Goal: Transaction & Acquisition: Book appointment/travel/reservation

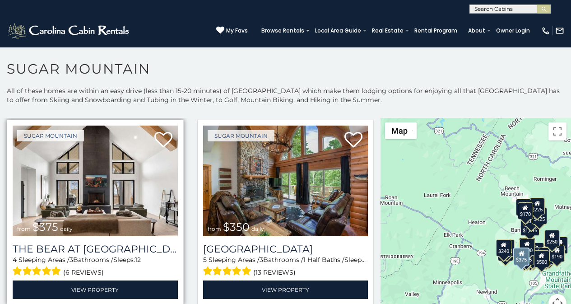
scroll to position [19, 0]
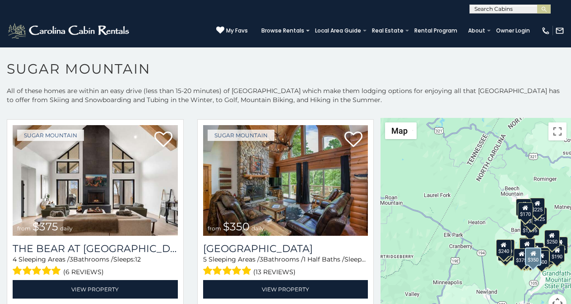
click at [213, 301] on div "Sugar Mountain from $350 daily Grouse Moor Lodge 5 Sleeping Areas / 3 Bathrooms…" at bounding box center [285, 214] width 190 height 190
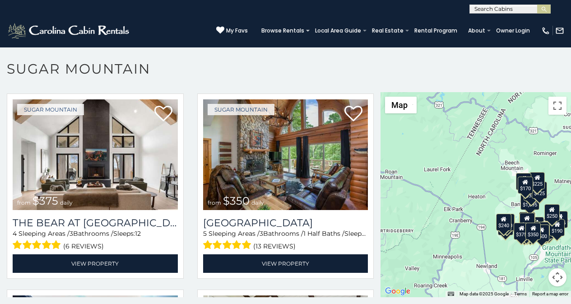
scroll to position [28, 0]
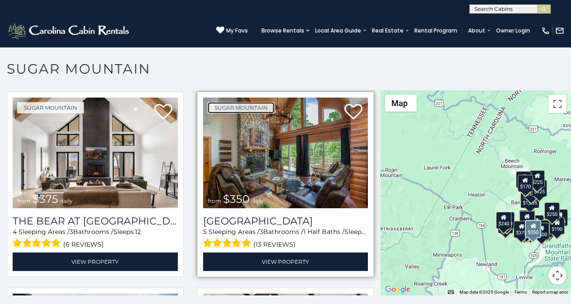
click at [219, 109] on link "Sugar Mountain" at bounding box center [241, 107] width 67 height 11
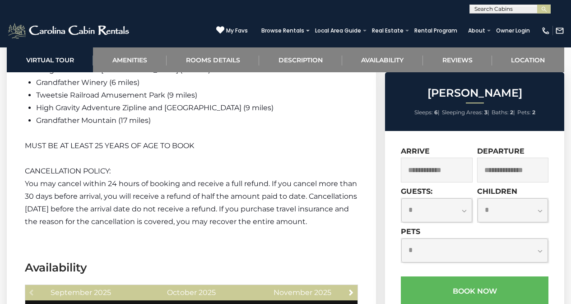
scroll to position [1527, 0]
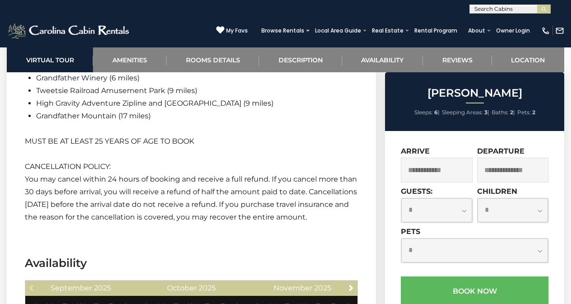
click at [411, 191] on label "Guests:" at bounding box center [417, 191] width 32 height 9
click at [411, 198] on select "**********" at bounding box center [436, 210] width 70 height 24
select select "*"
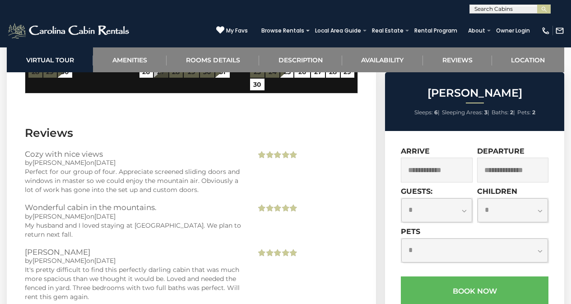
scroll to position [1865, 0]
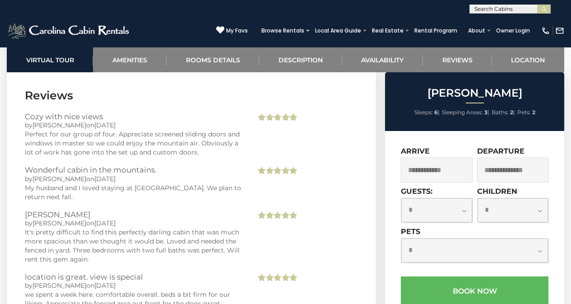
click at [489, 228] on div "**********" at bounding box center [475, 245] width 148 height 36
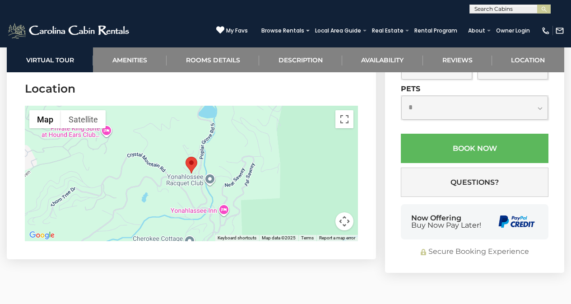
scroll to position [2241, 0]
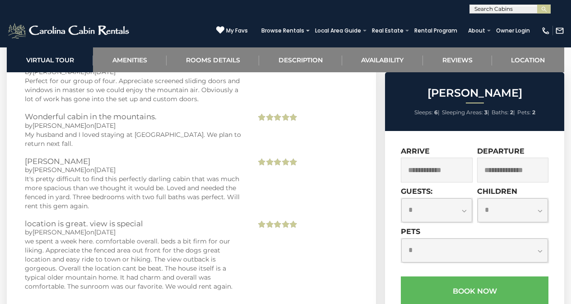
scroll to position [1881, 0]
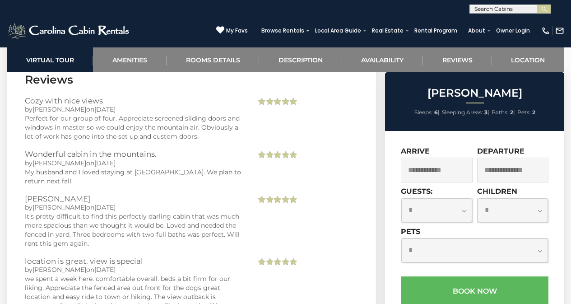
click at [412, 14] on div "(828) 295-6000 My Favs Browse Rentals Local Area Guide Activities & Attractions…" at bounding box center [285, 31] width 571 height 34
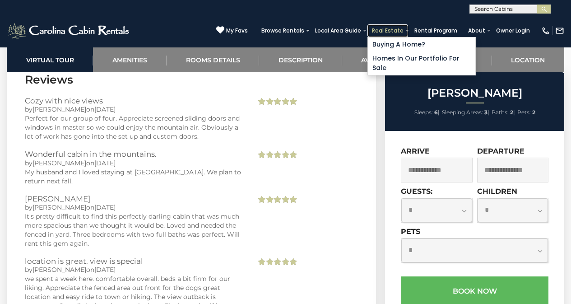
click at [408, 34] on link "Real Estate" at bounding box center [387, 30] width 41 height 13
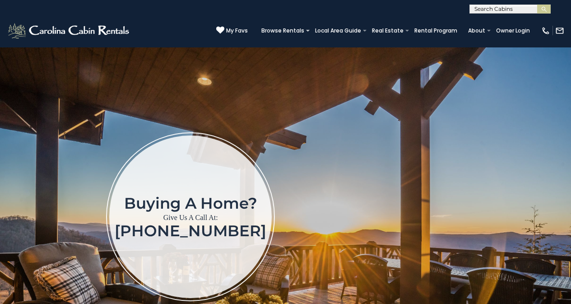
click at [396, 168] on iframe at bounding box center [463, 216] width 190 height 243
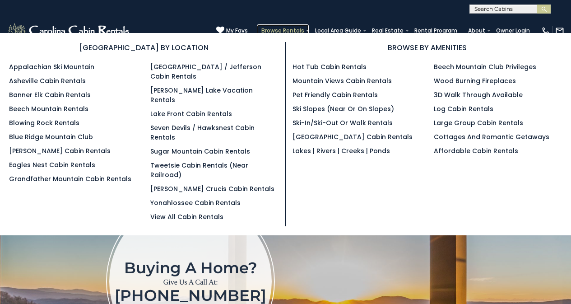
click at [307, 27] on link "Browse Rentals" at bounding box center [283, 30] width 52 height 13
